Goal: Task Accomplishment & Management: Manage account settings

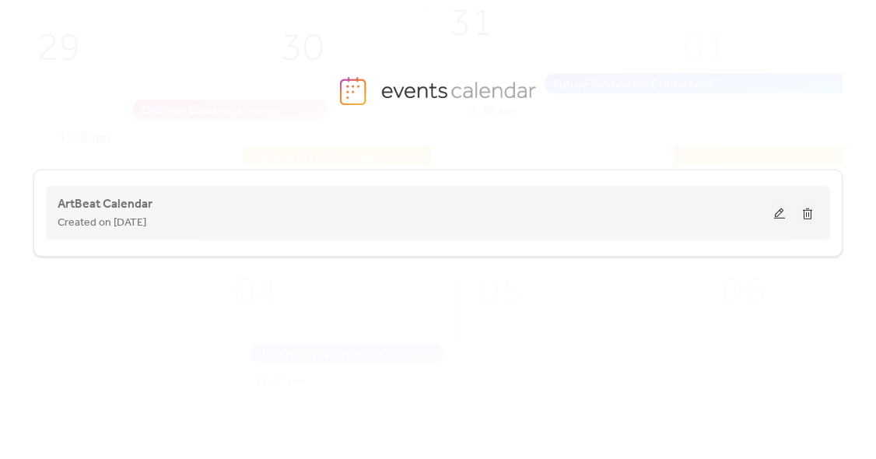
click at [785, 219] on button at bounding box center [780, 213] width 22 height 23
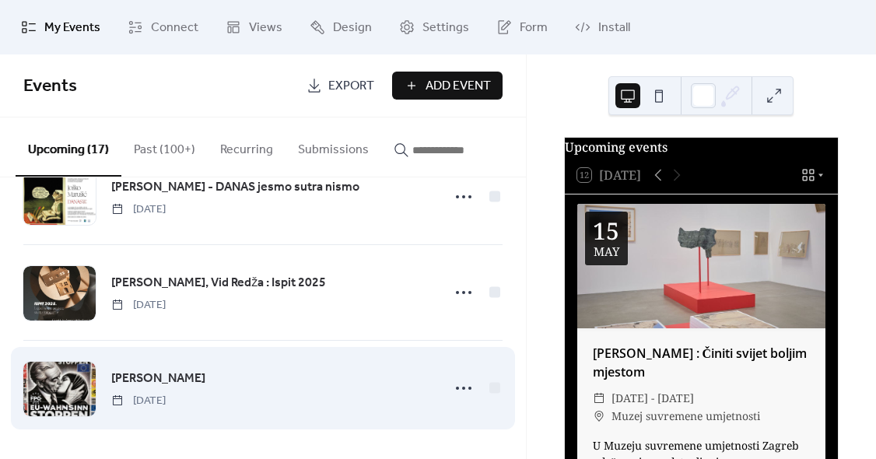
scroll to position [1392, 0]
click at [281, 381] on div "[PERSON_NAME] [DATE]" at bounding box center [271, 389] width 321 height 40
click at [131, 375] on span "[PERSON_NAME]" at bounding box center [158, 379] width 94 height 19
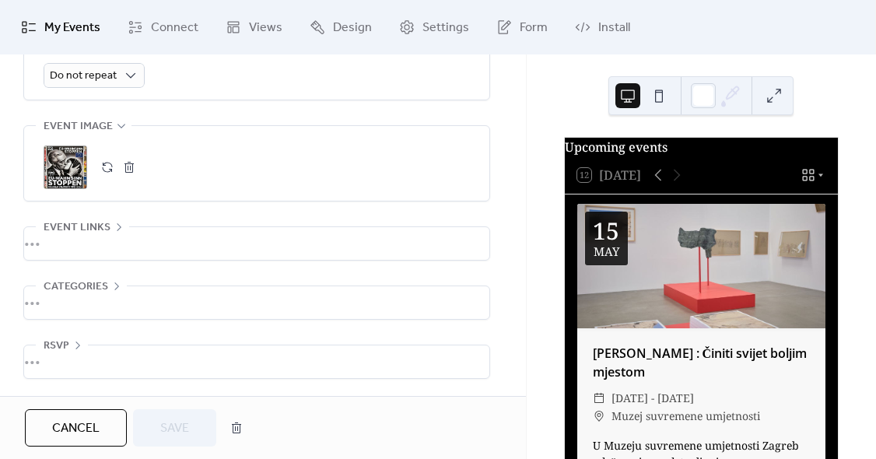
scroll to position [755, 0]
click at [61, 167] on div ";" at bounding box center [66, 168] width 44 height 44
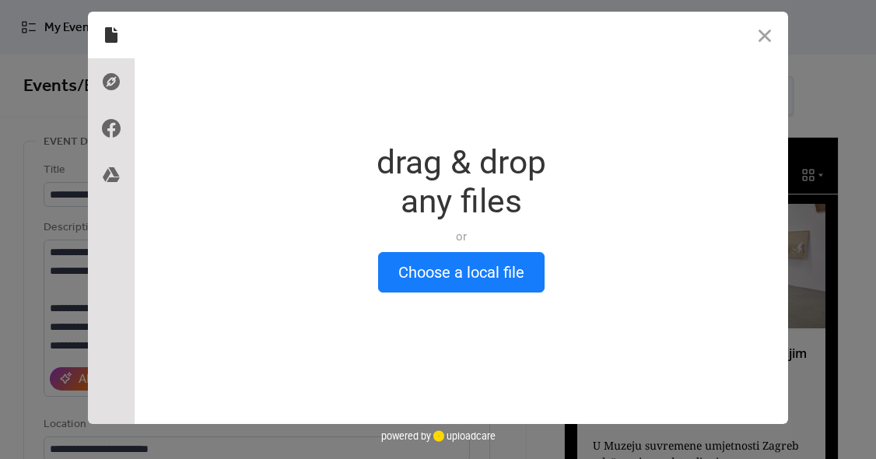
scroll to position [0, 0]
click at [769, 36] on button "Close" at bounding box center [765, 35] width 47 height 47
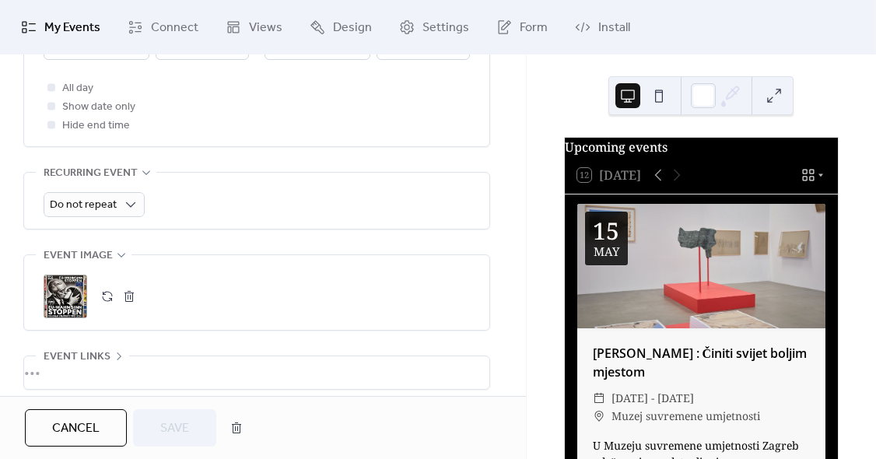
scroll to position [601, 0]
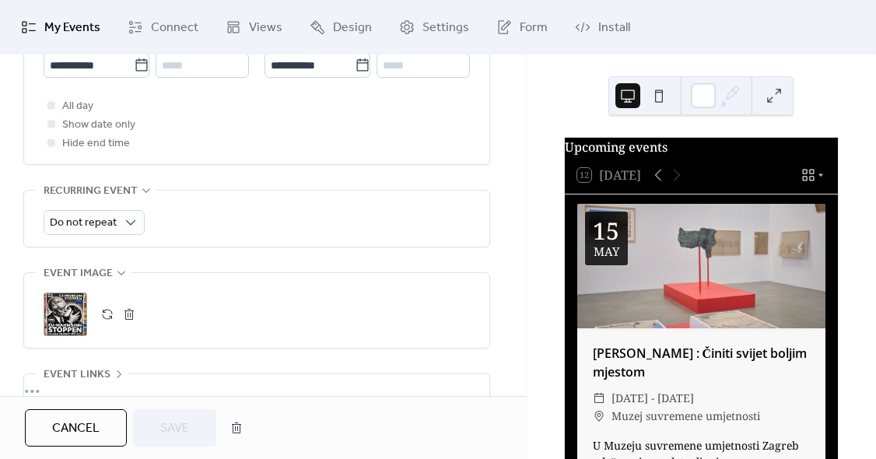
click at [51, 315] on div ";" at bounding box center [66, 315] width 44 height 44
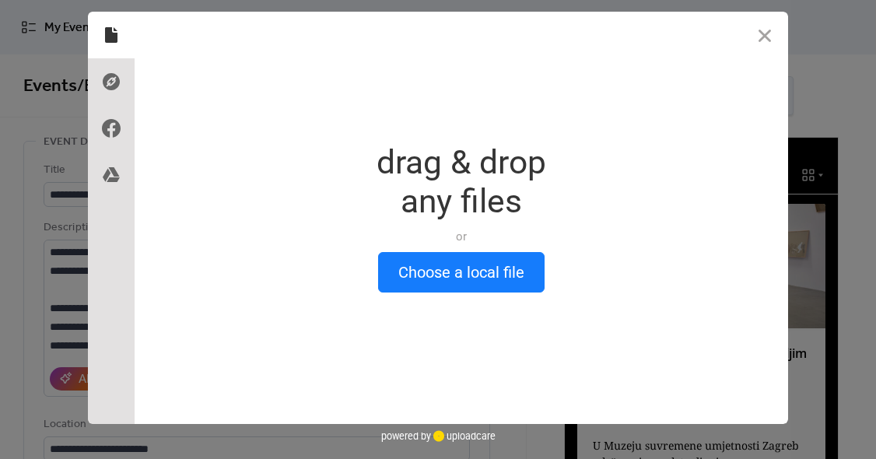
scroll to position [0, 0]
click at [756, 35] on button "Close" at bounding box center [765, 35] width 47 height 47
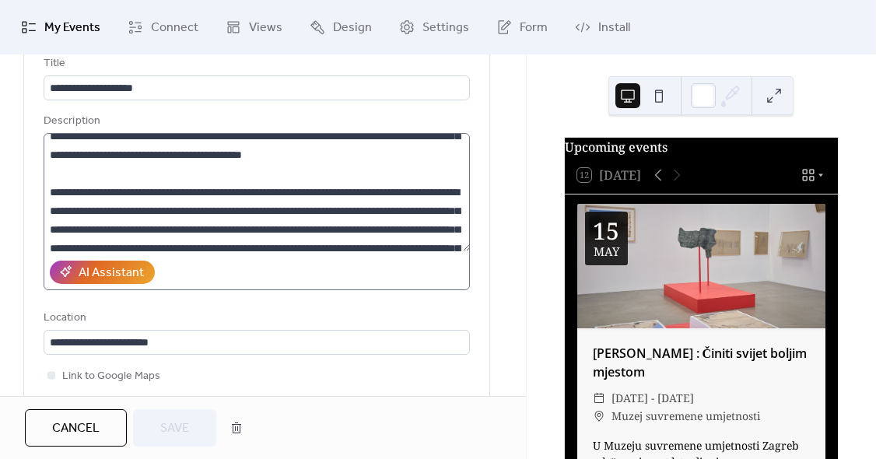
scroll to position [55, 0]
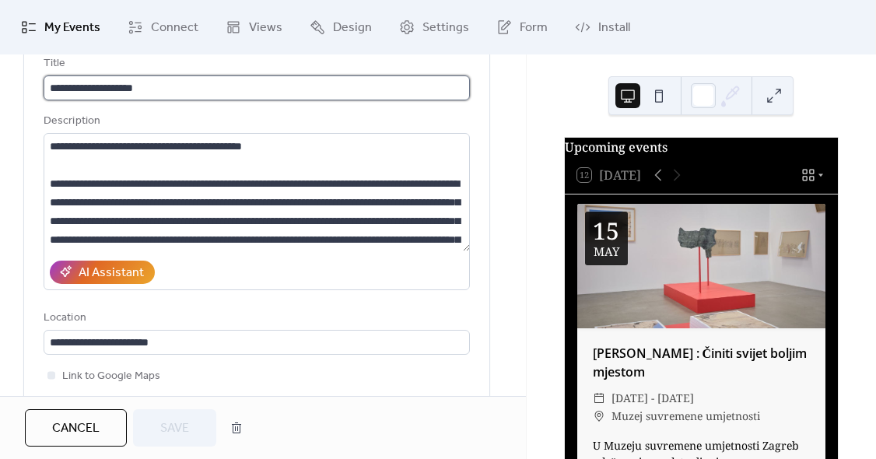
click at [131, 88] on input "**********" at bounding box center [257, 87] width 427 height 25
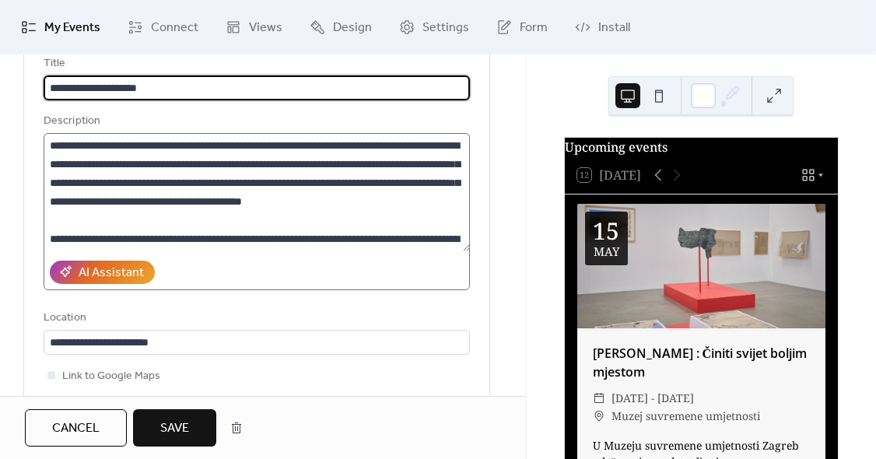
scroll to position [0, 0]
type input "**********"
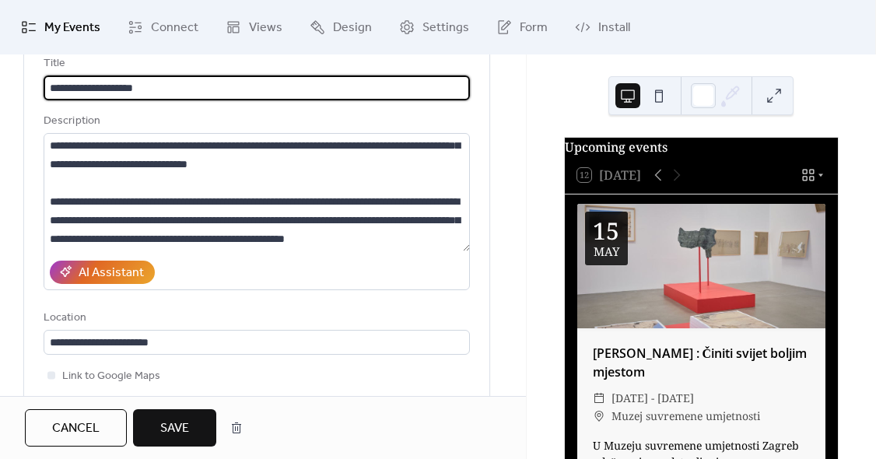
scroll to position [392, 0]
click at [83, 429] on span "Cancel" at bounding box center [75, 429] width 47 height 19
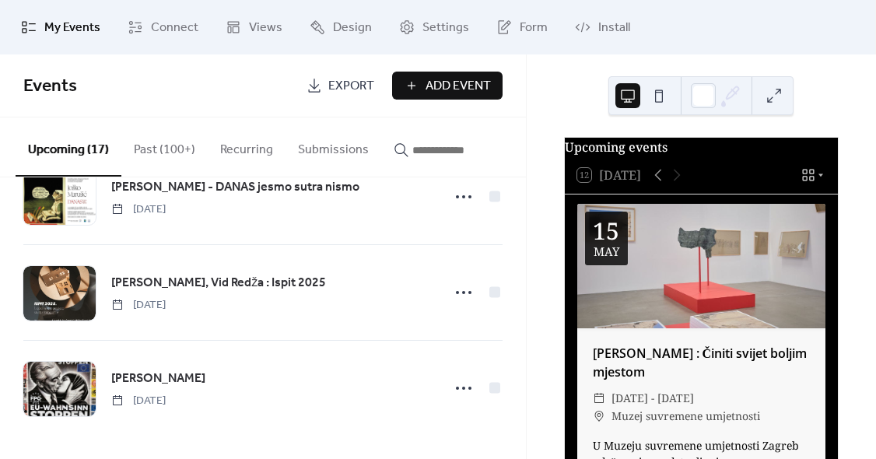
scroll to position [1392, 0]
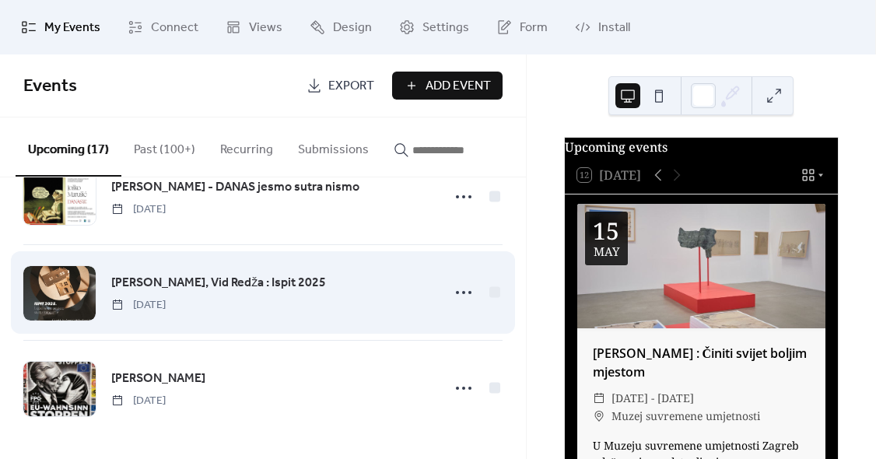
click at [50, 306] on div at bounding box center [59, 293] width 72 height 54
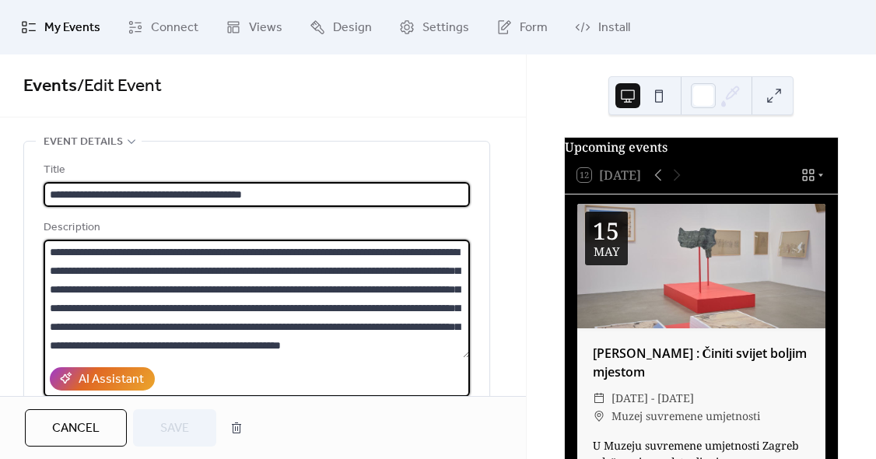
click at [50, 306] on textarea at bounding box center [257, 299] width 427 height 118
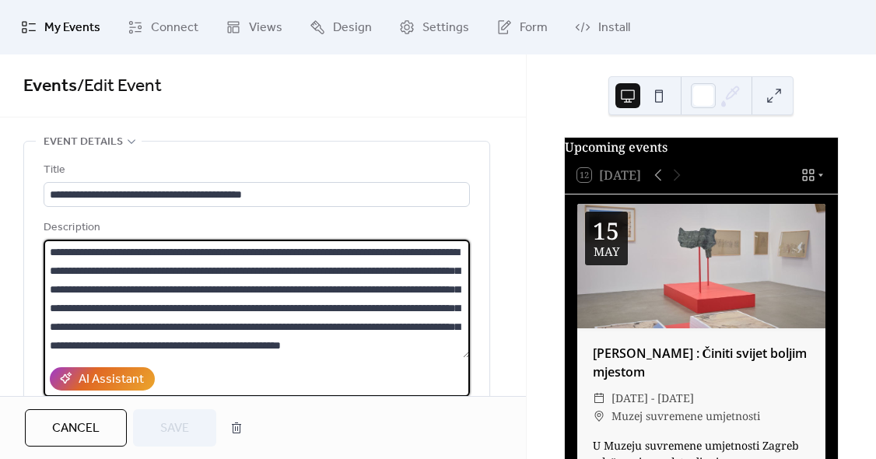
click at [70, 282] on textarea at bounding box center [257, 299] width 427 height 118
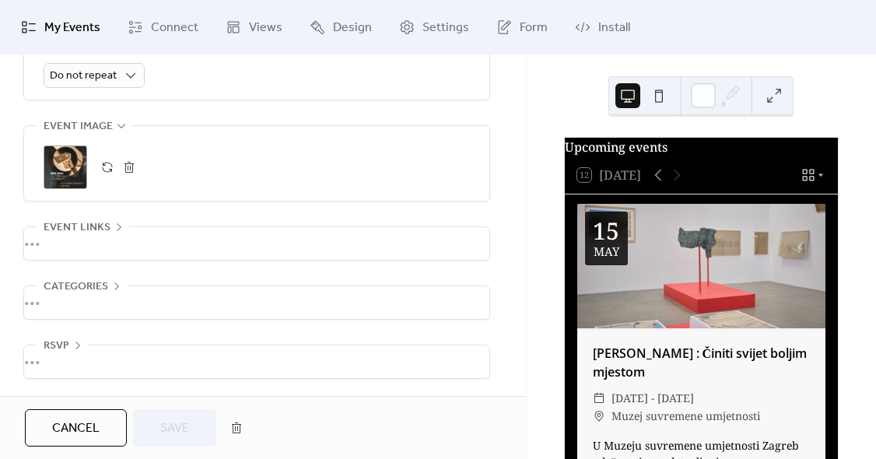
scroll to position [755, 0]
click at [64, 425] on span "Cancel" at bounding box center [75, 429] width 47 height 19
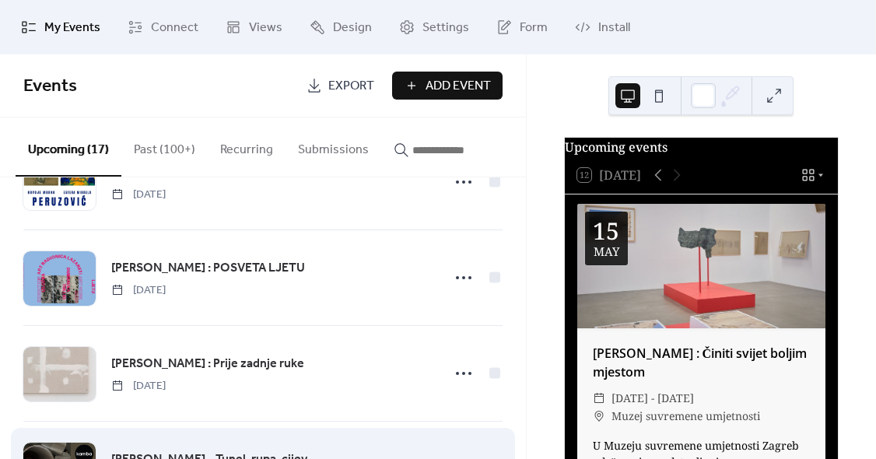
scroll to position [935, 0]
